Goal: Navigation & Orientation: Find specific page/section

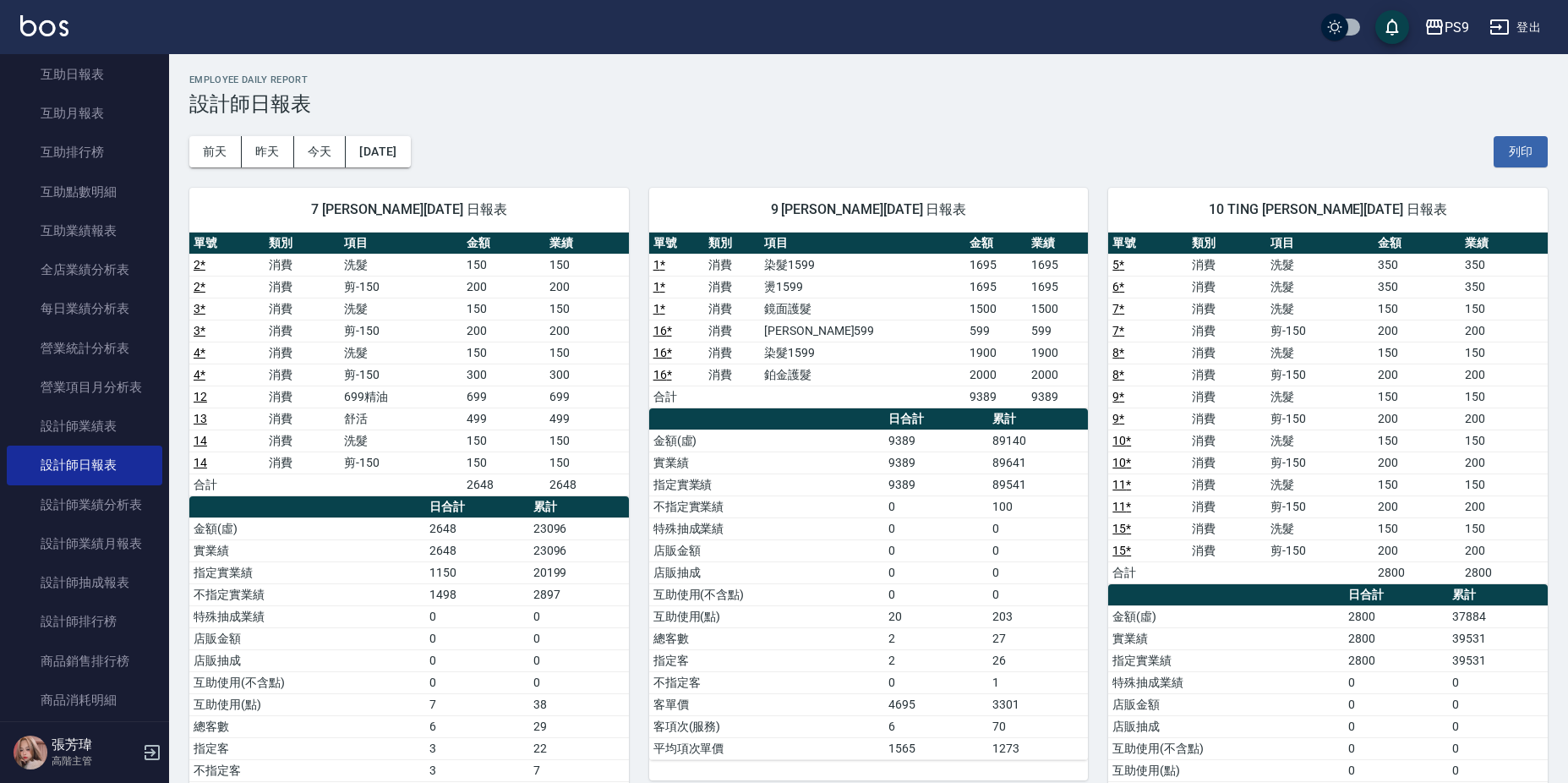
scroll to position [150, 0]
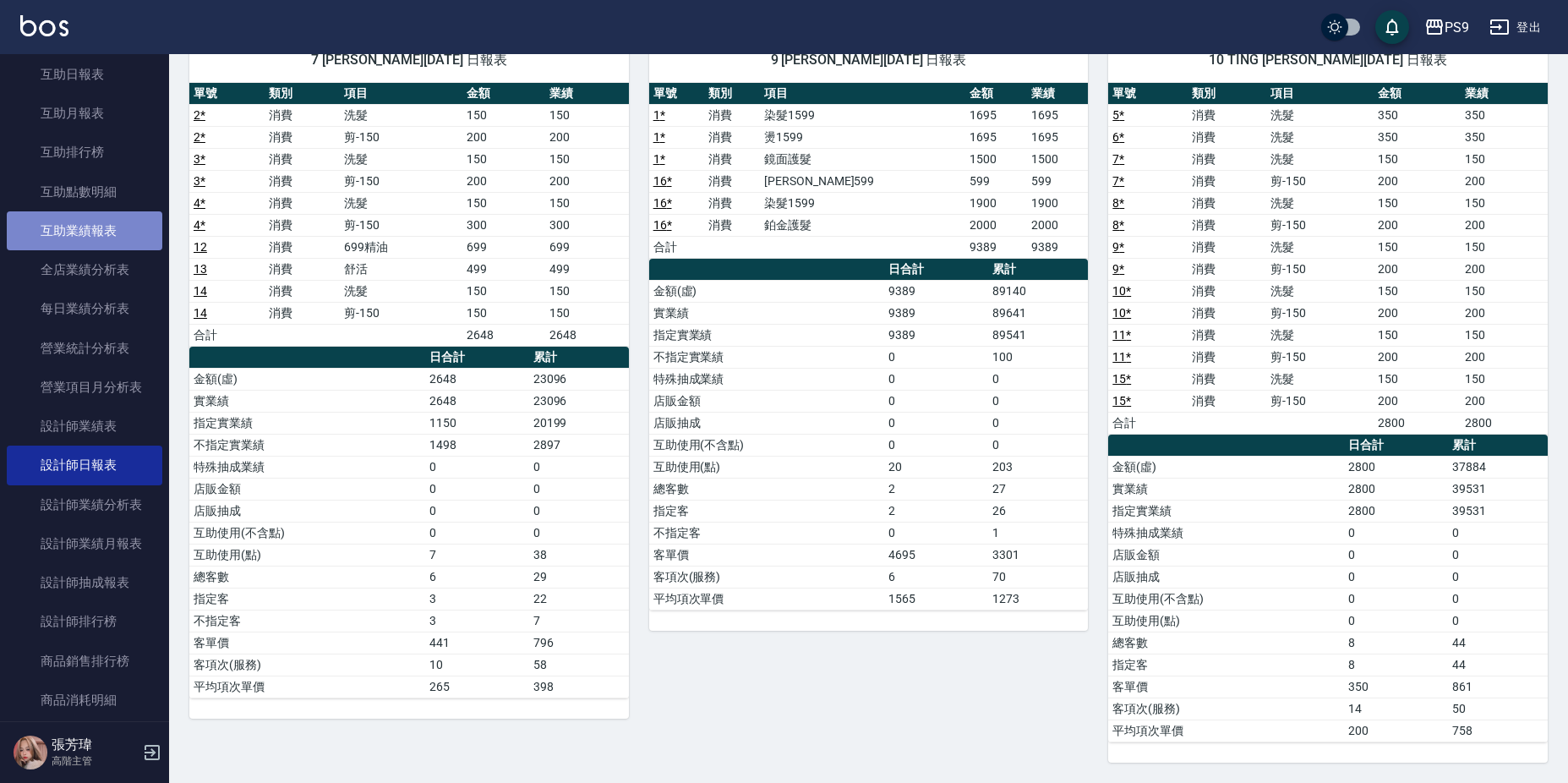
click at [125, 231] on link "互助業績報表" at bounding box center [84, 230] width 155 height 39
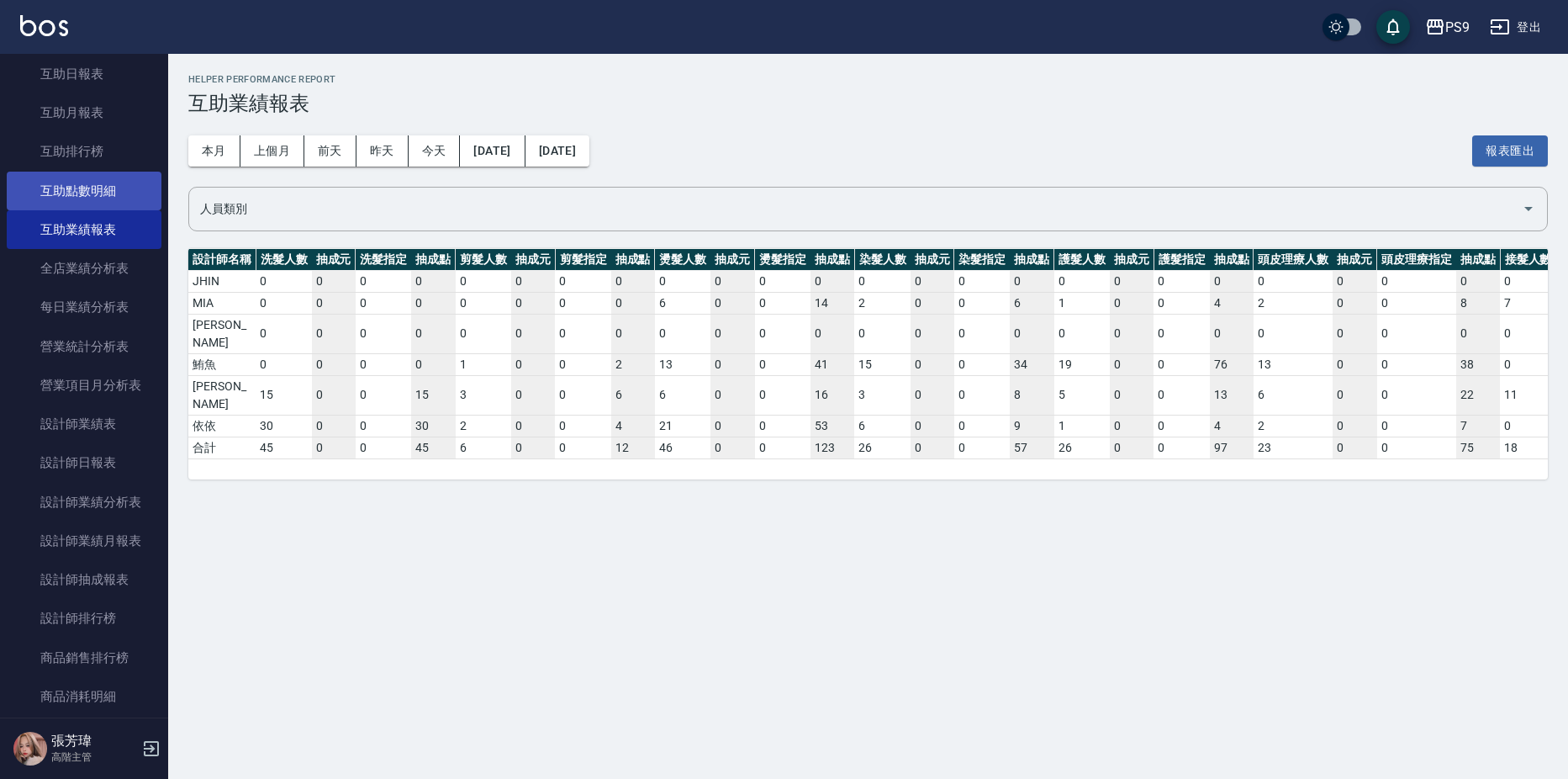
click at [87, 190] on link "互助點數明細" at bounding box center [84, 191] width 155 height 39
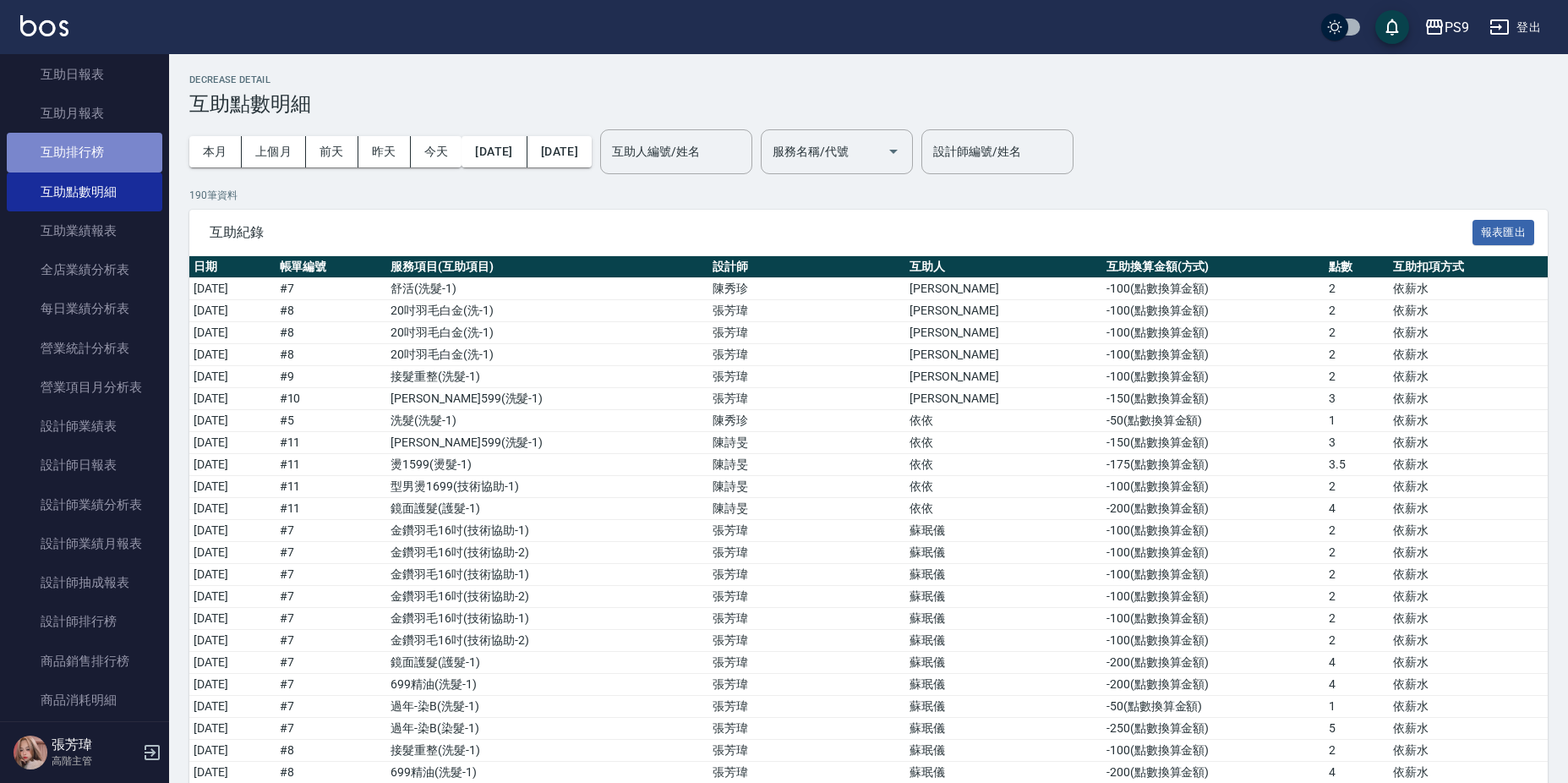
click at [107, 169] on link "互助排行榜" at bounding box center [84, 152] width 155 height 39
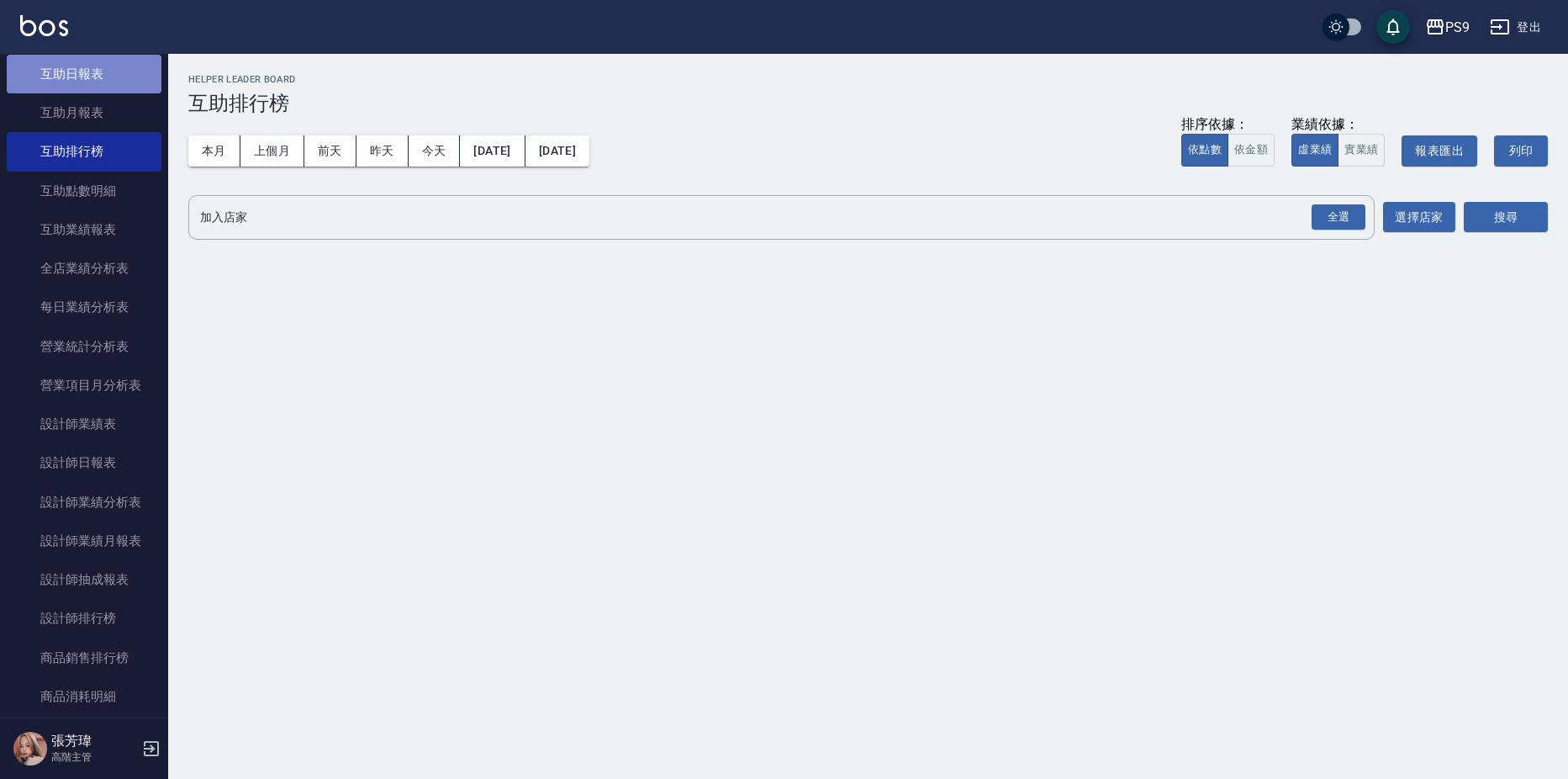
click at [99, 75] on link "互助日報表" at bounding box center [84, 74] width 155 height 39
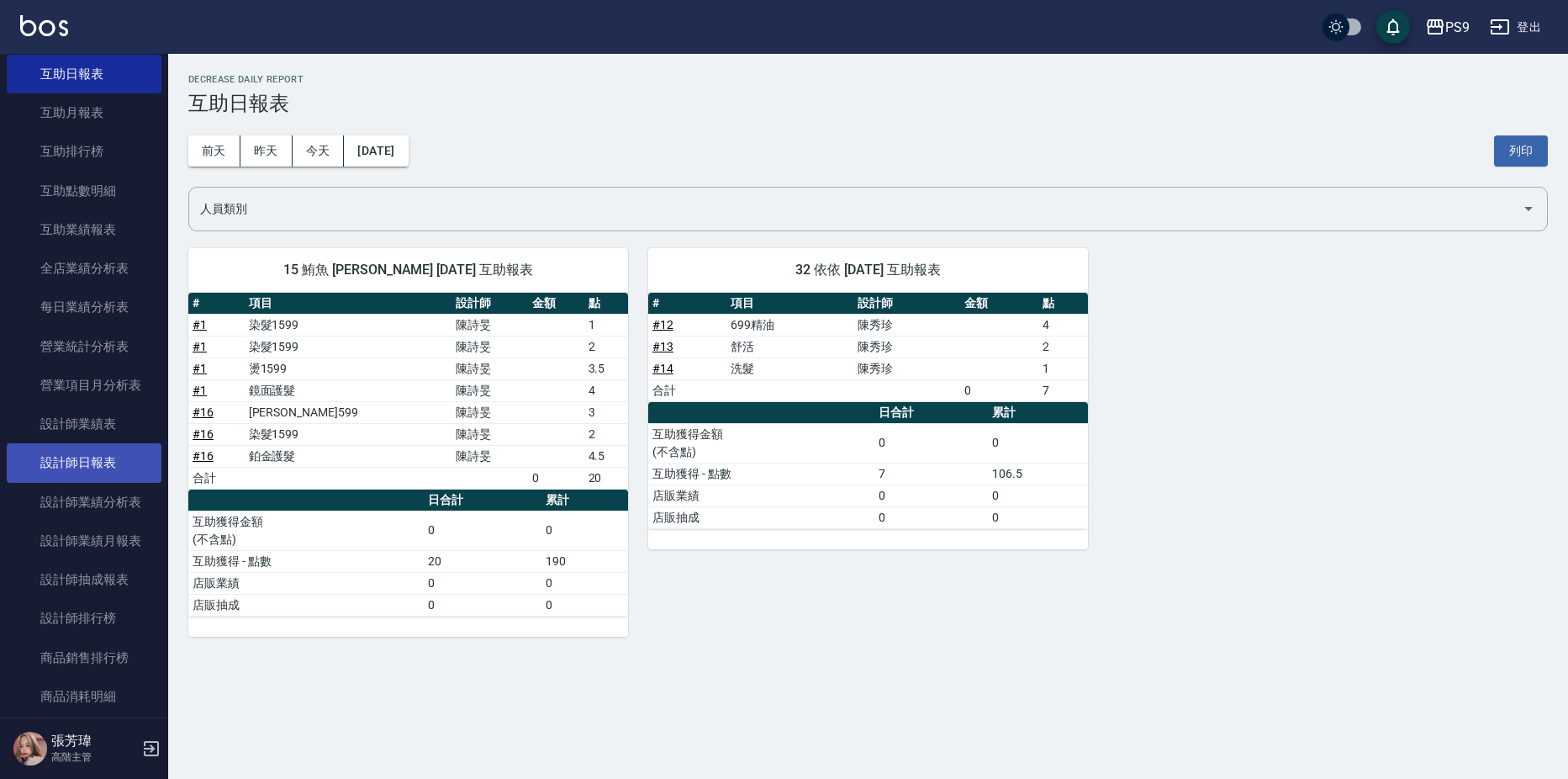
click at [136, 462] on link "設計師日報表" at bounding box center [84, 462] width 155 height 39
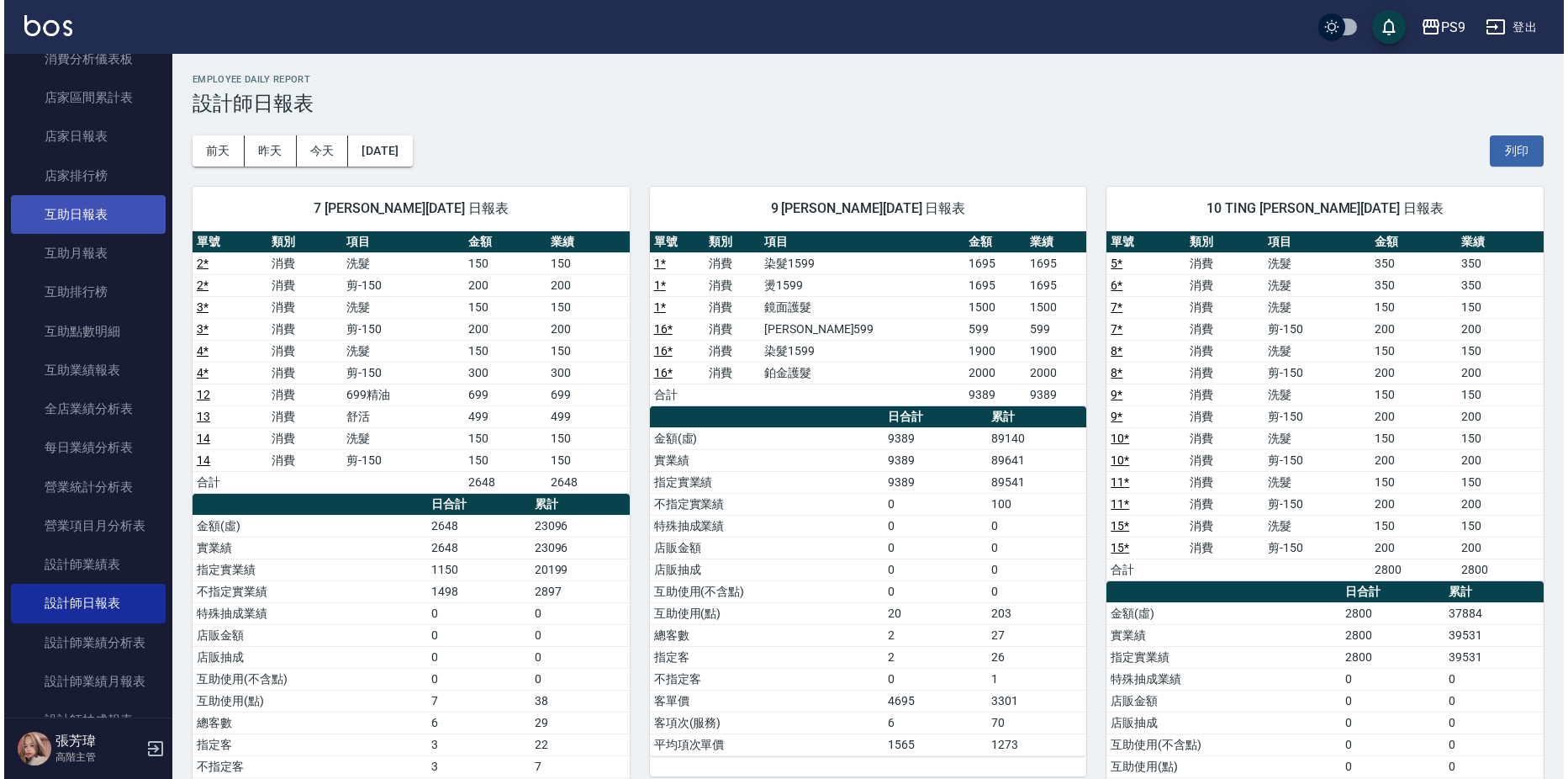
scroll to position [649, 0]
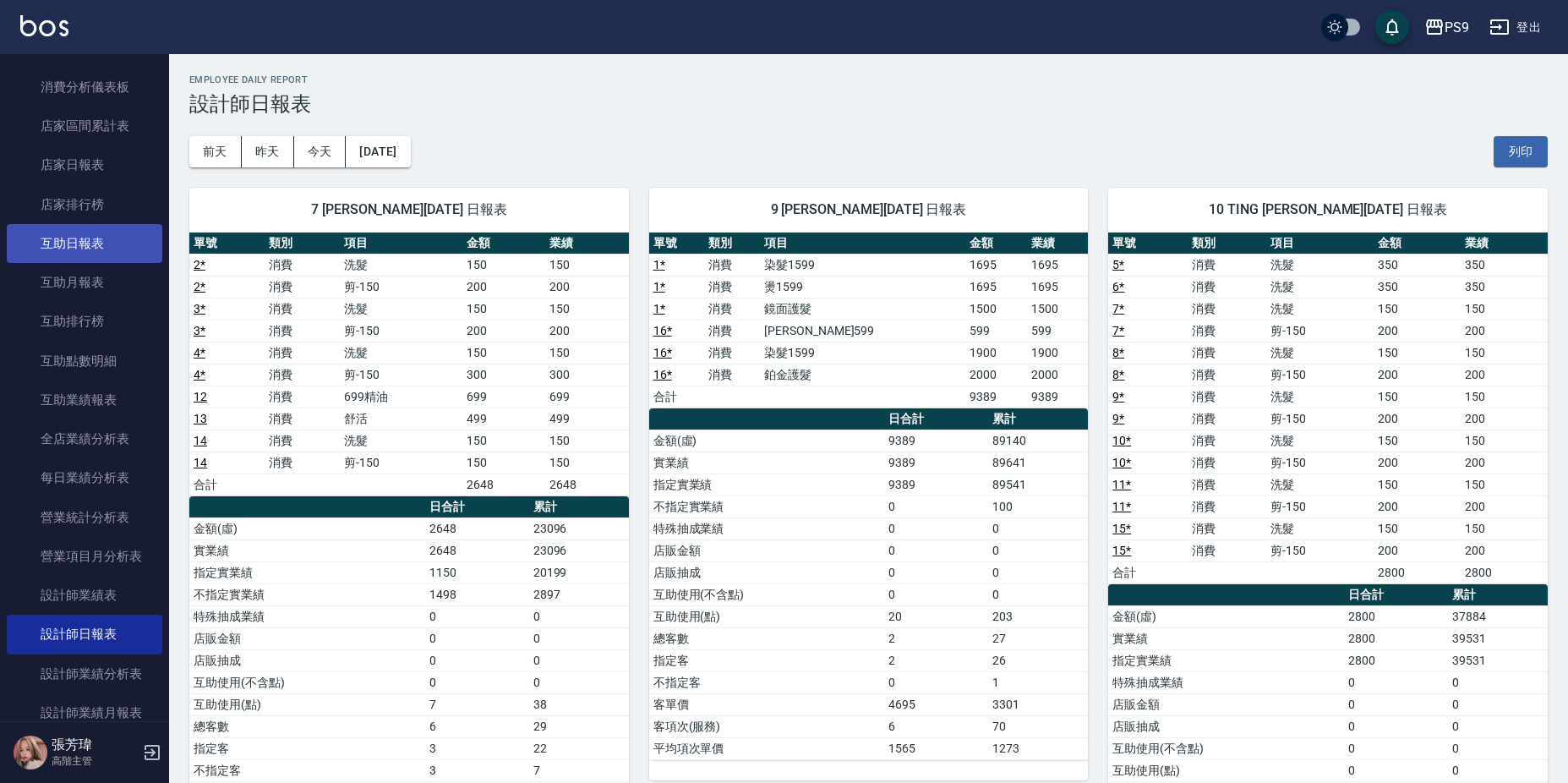
click at [96, 248] on link "互助日報表" at bounding box center [84, 243] width 155 height 39
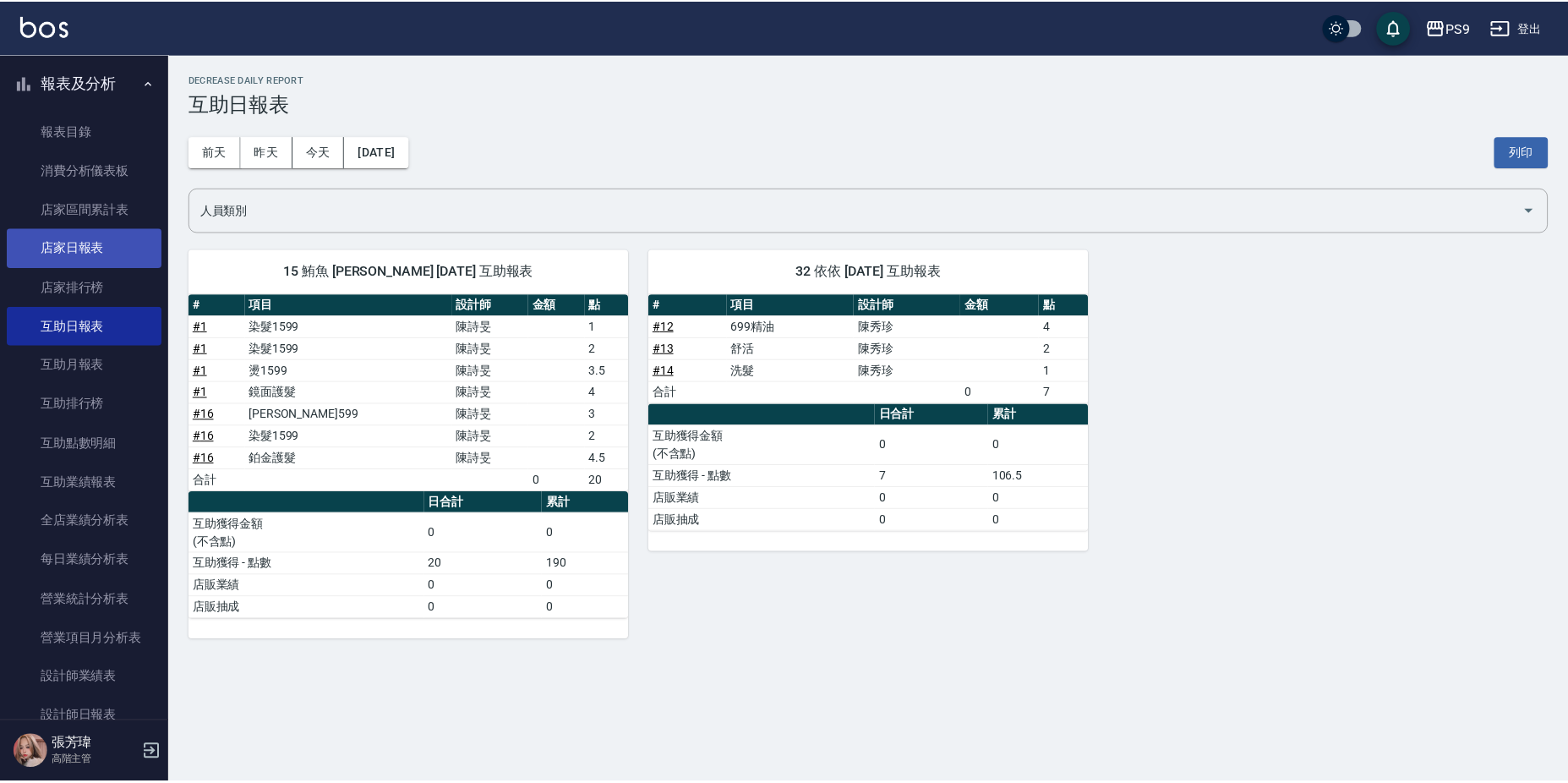
scroll to position [568, 0]
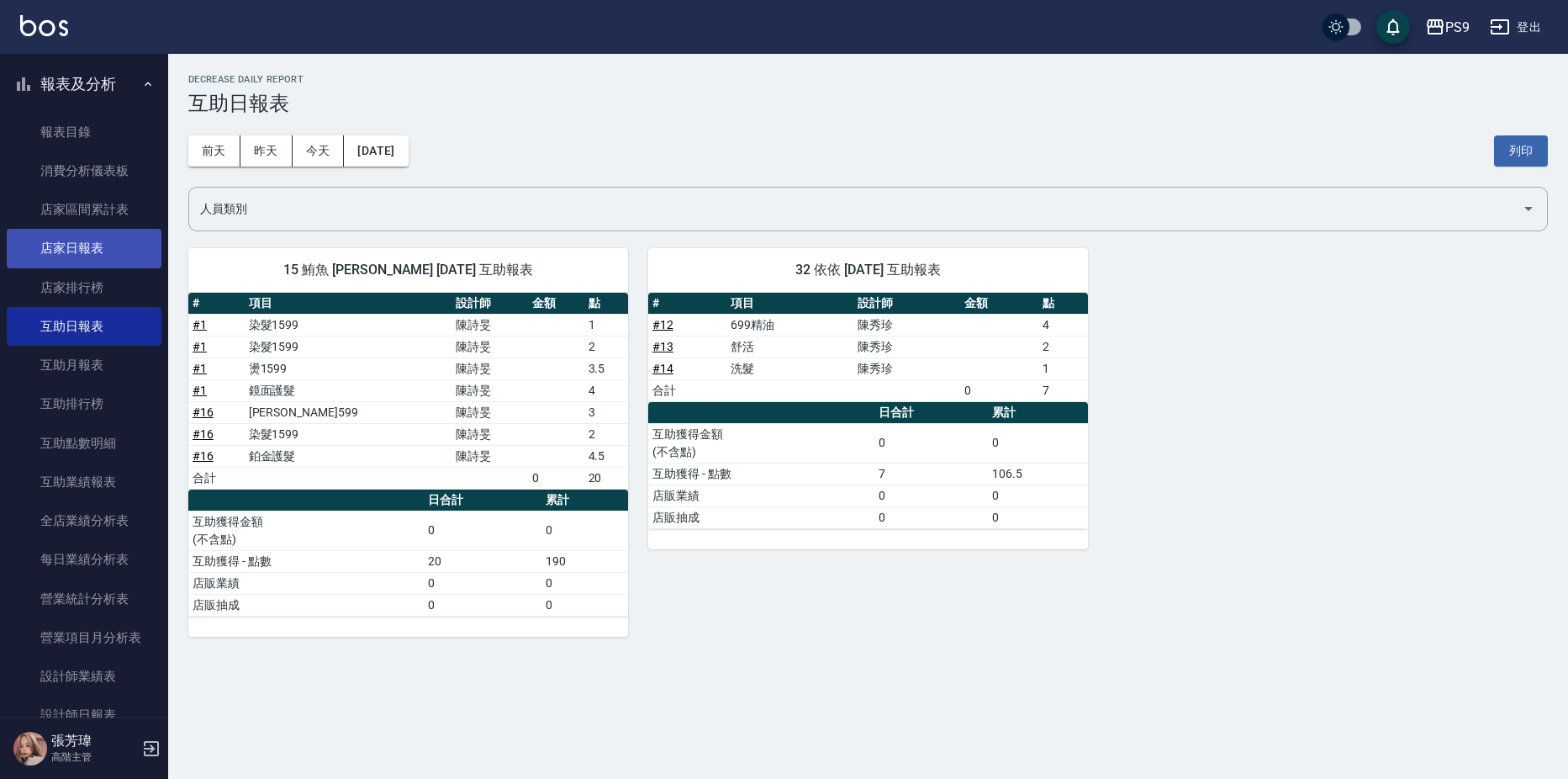
click at [99, 239] on link "店家日報表" at bounding box center [84, 248] width 155 height 39
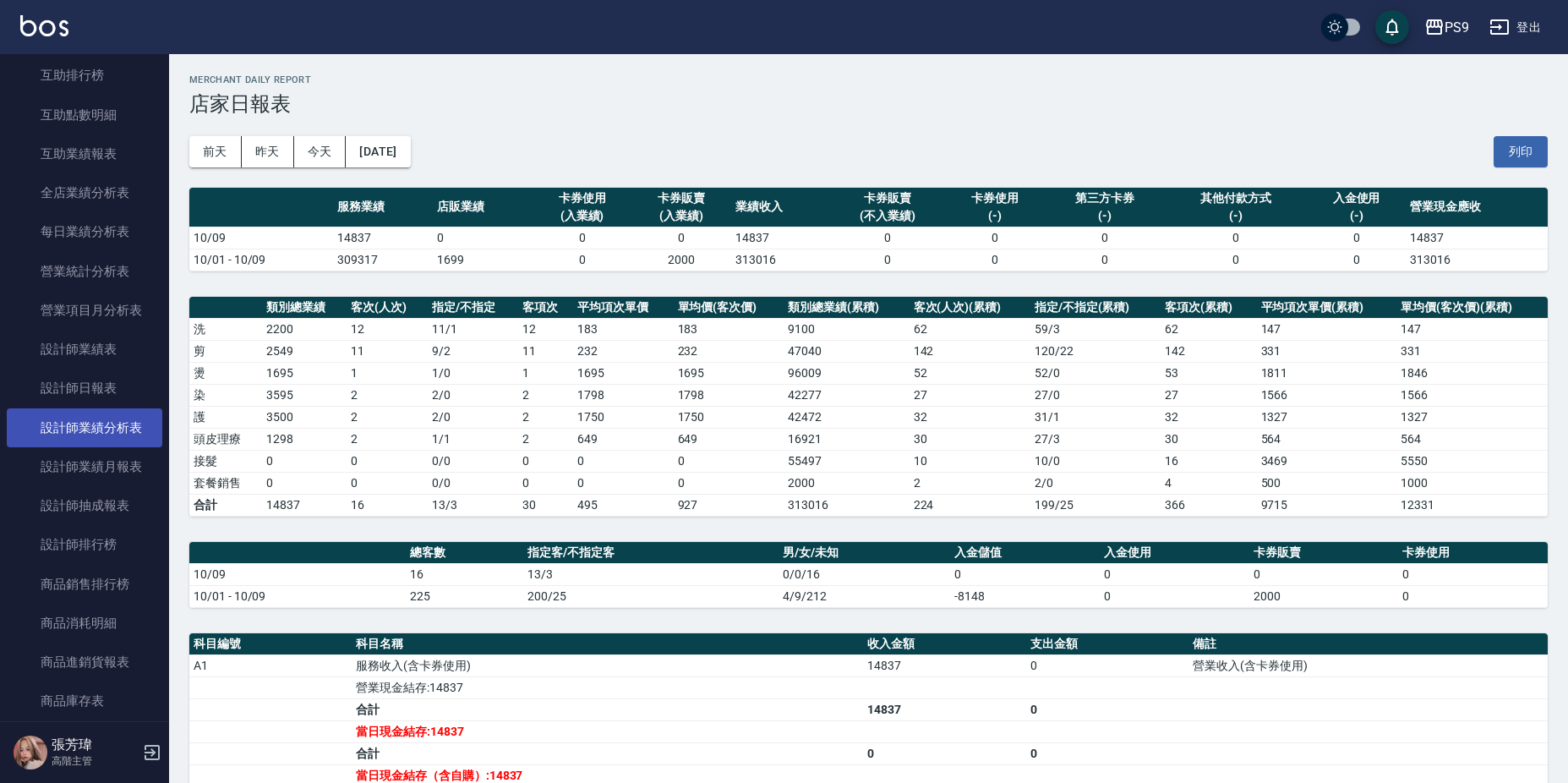
scroll to position [906, 0]
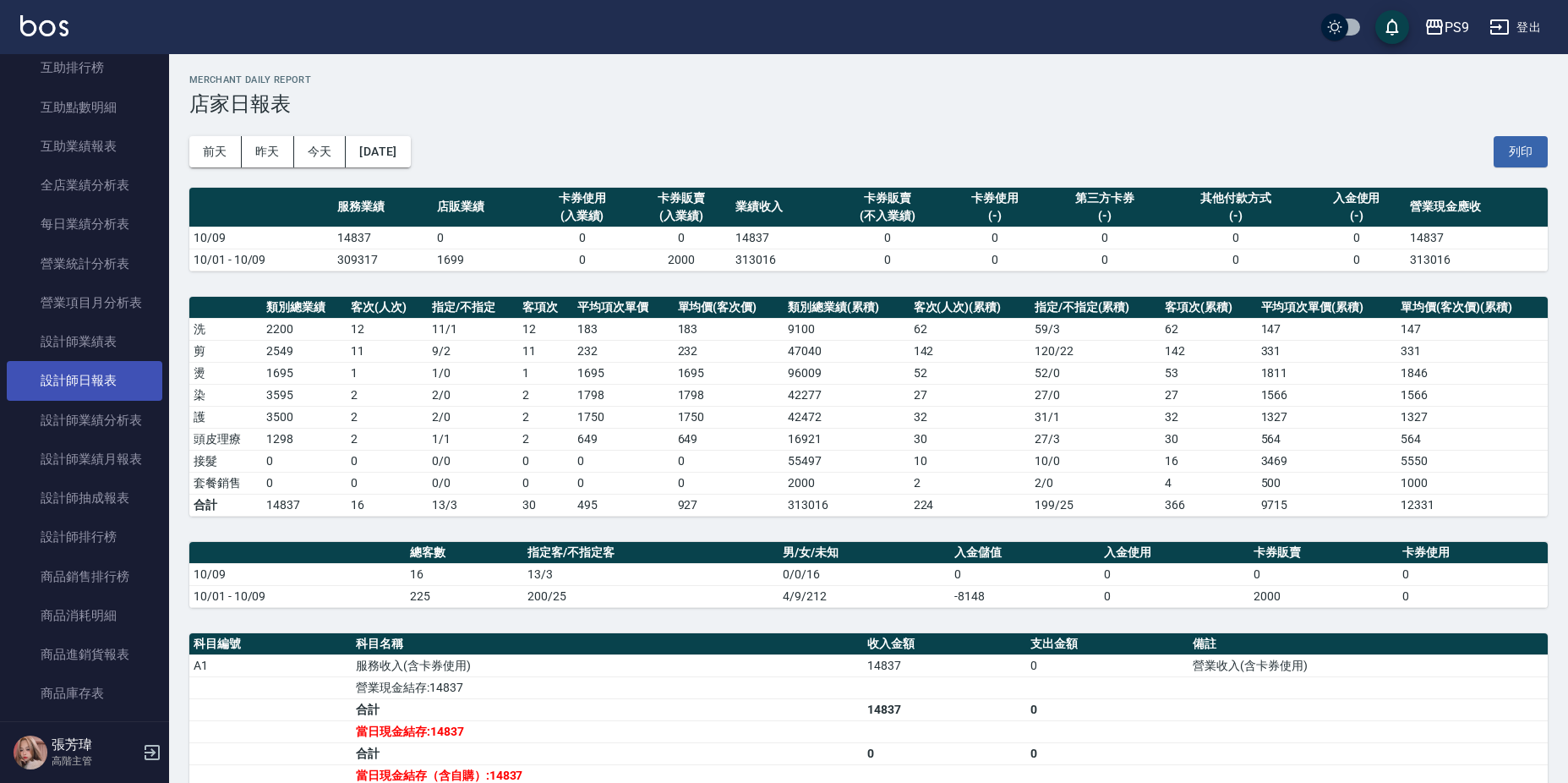
click at [97, 371] on link "設計師日報表" at bounding box center [84, 380] width 155 height 39
